Goal: Task Accomplishment & Management: Complete application form

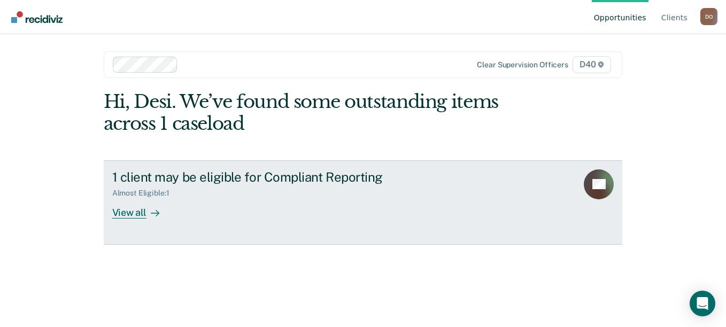
click at [144, 213] on div "View all" at bounding box center [142, 208] width 60 height 21
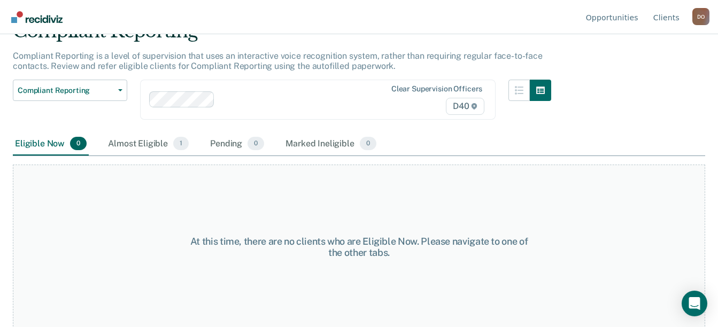
scroll to position [56, 0]
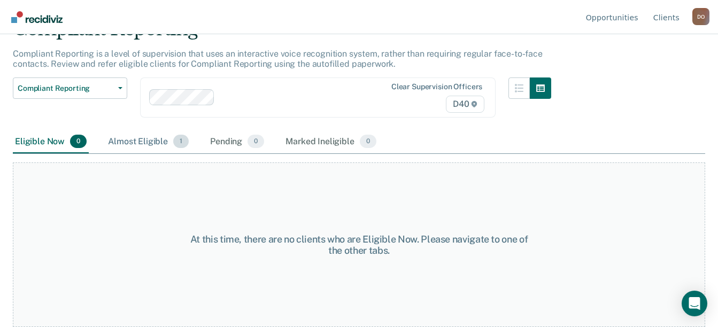
click at [144, 139] on div "Almost Eligible 1" at bounding box center [148, 142] width 85 height 24
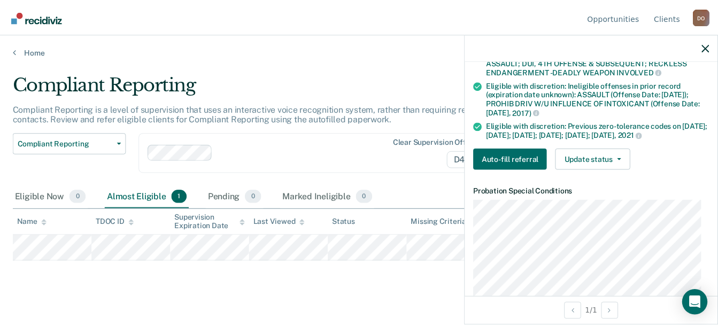
scroll to position [267, 0]
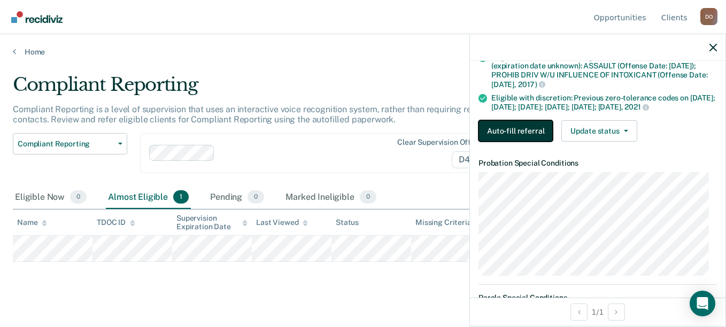
click at [536, 142] on button "Auto-fill referral" at bounding box center [515, 130] width 74 height 21
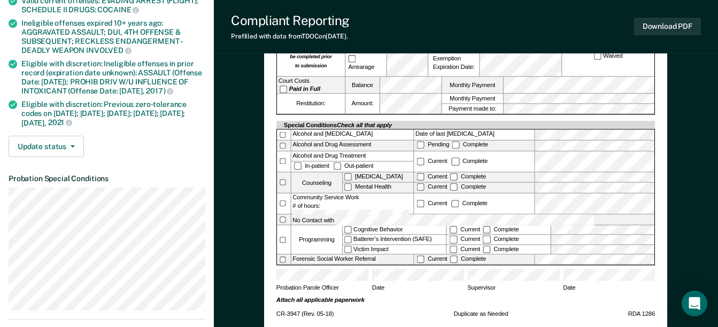
scroll to position [267, 0]
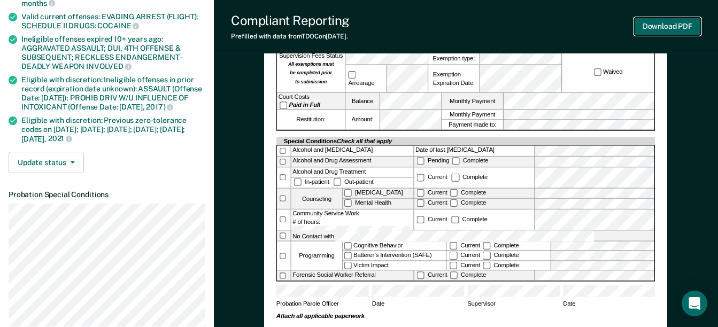
click at [654, 23] on button "Download PDF" at bounding box center [667, 27] width 67 height 18
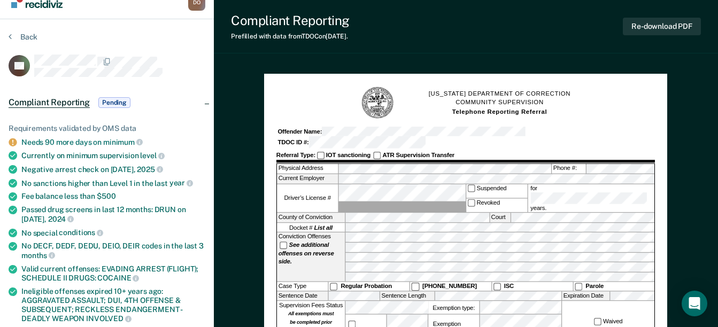
scroll to position [0, 0]
